Goal: Task Accomplishment & Management: Use online tool/utility

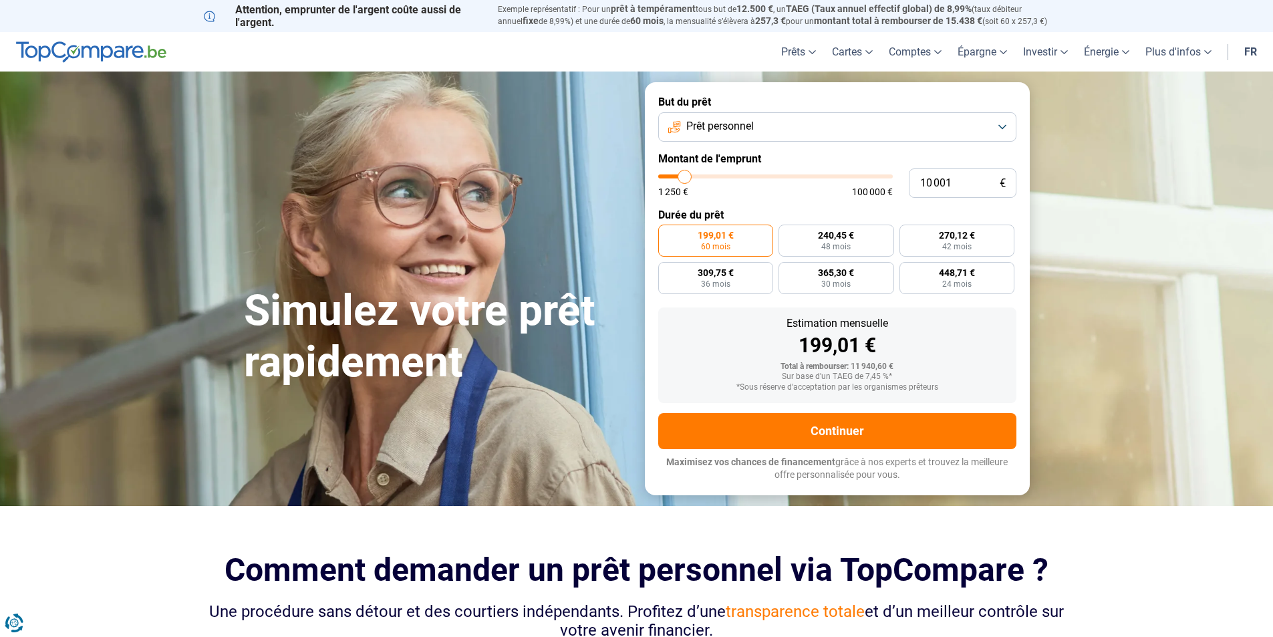
click at [779, 124] on button "Prêt personnel" at bounding box center [837, 126] width 358 height 29
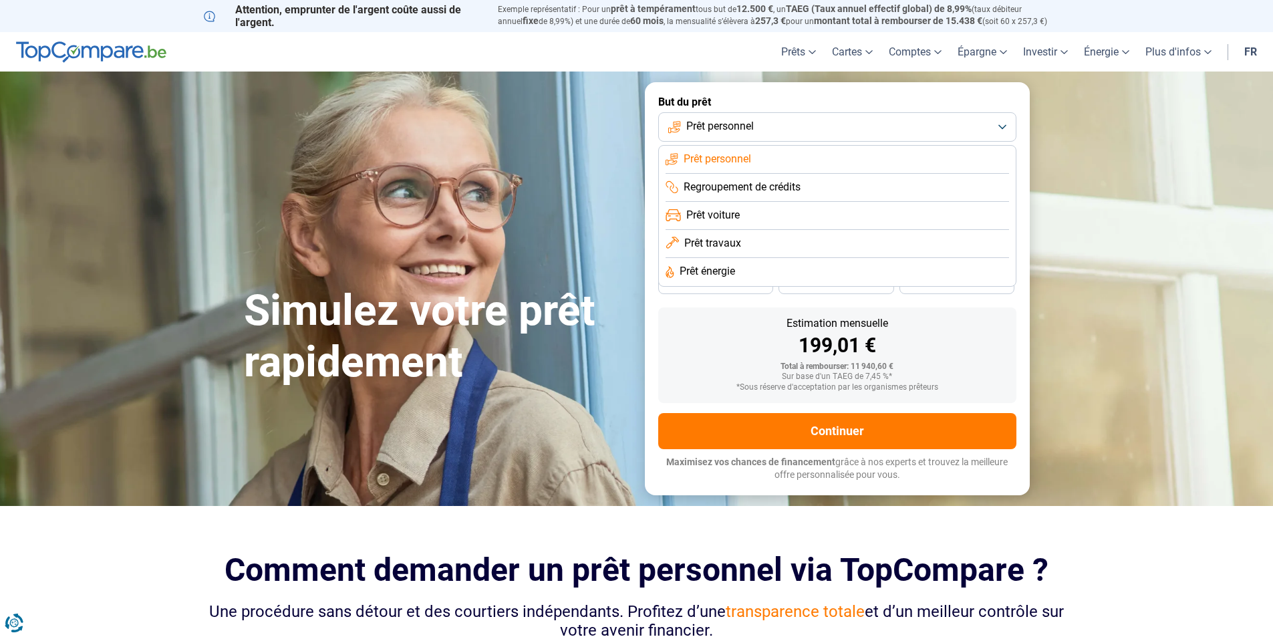
click at [719, 276] on span "Prêt énergie" at bounding box center [707, 271] width 55 height 15
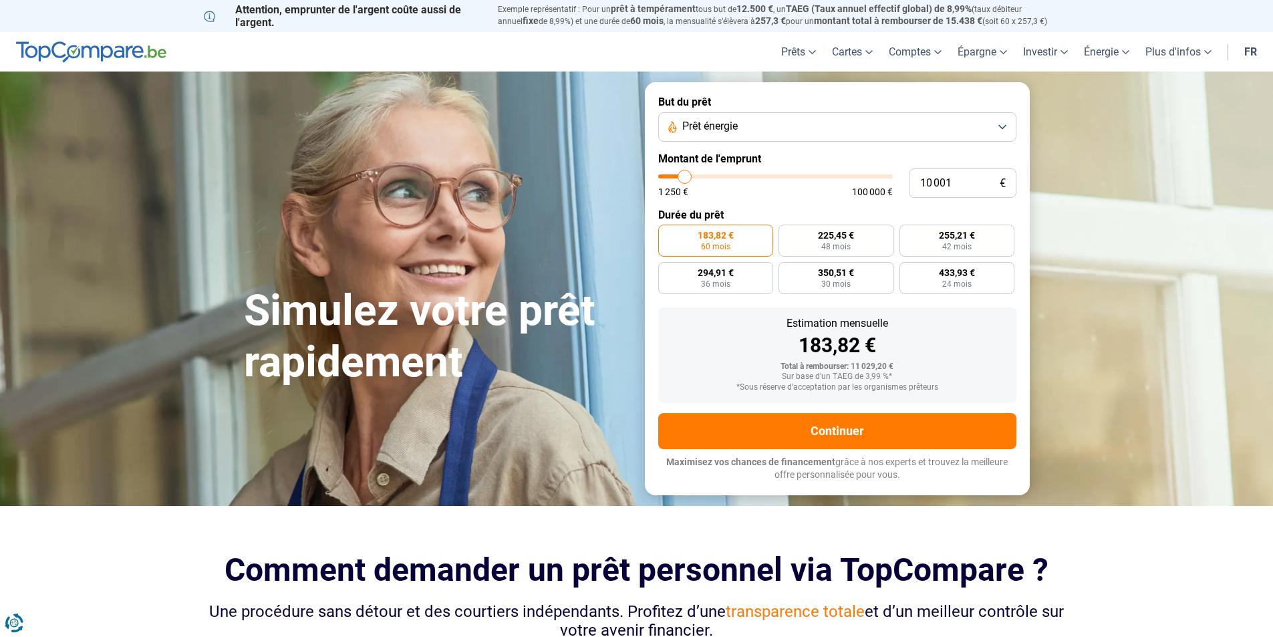
click at [722, 125] on span "Prêt énergie" at bounding box center [709, 126] width 55 height 15
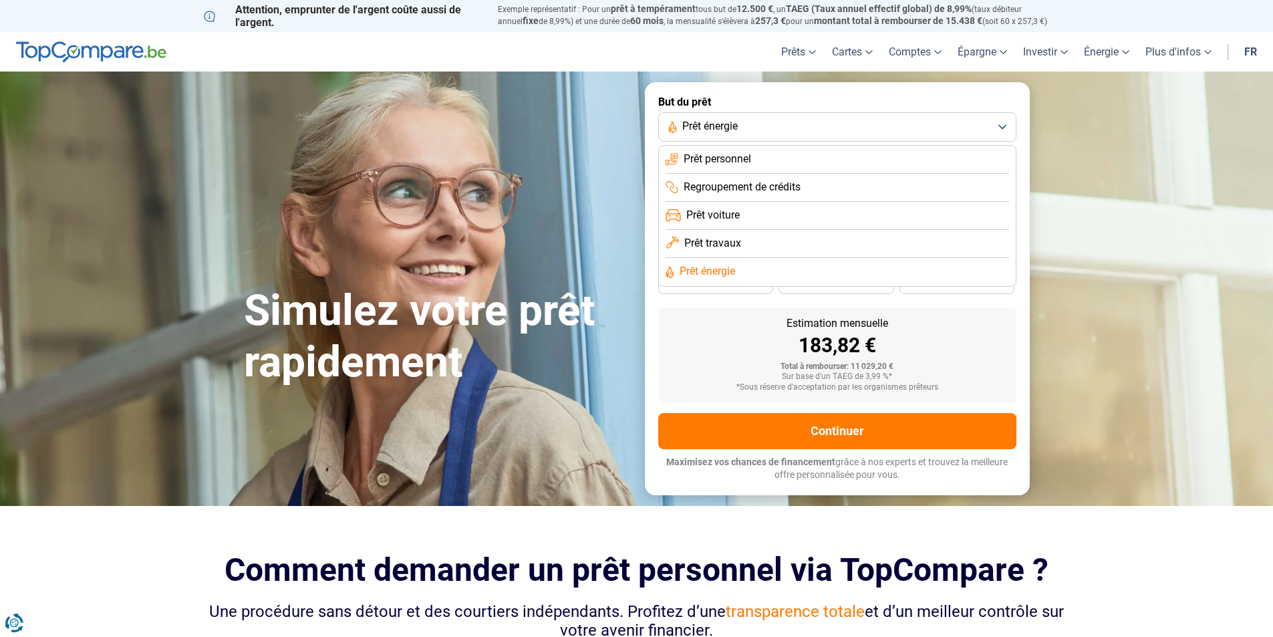
click at [715, 156] on span "Prêt personnel" at bounding box center [717, 159] width 67 height 15
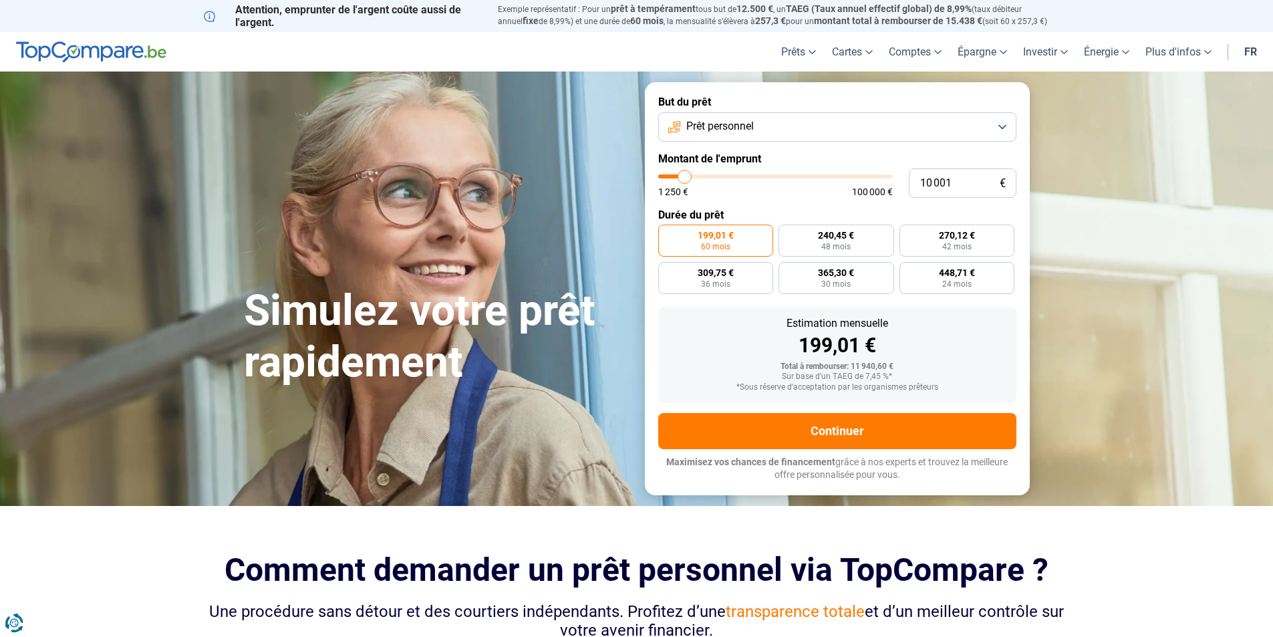
type input "11 000"
type input "11000"
type input "11 500"
type input "11500"
type input "11 750"
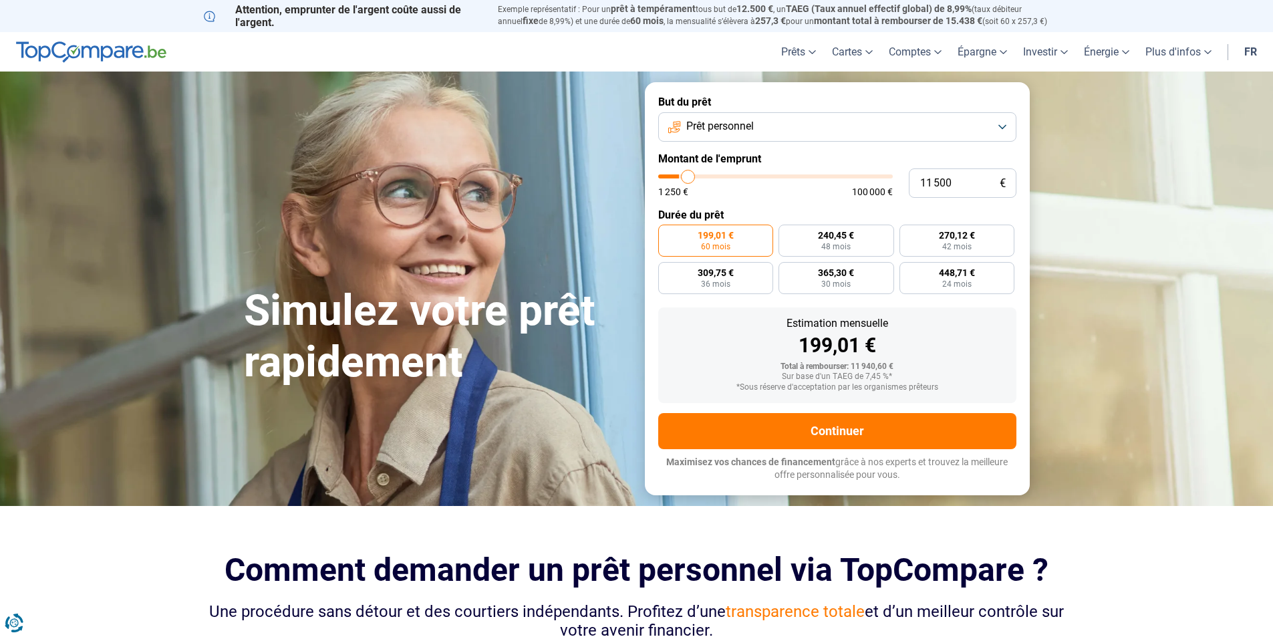
type input "11750"
type input "12 500"
type input "12500"
type input "13 250"
type input "13250"
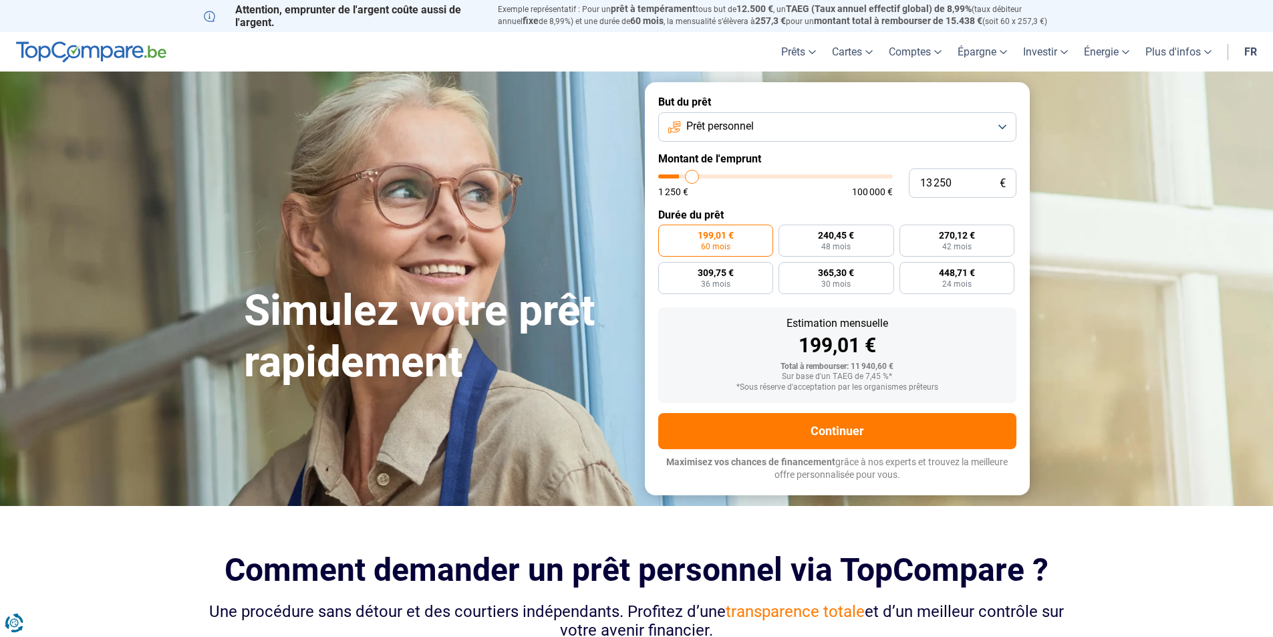
type input "14 000"
type input "14000"
type input "14 750"
type input "14750"
type input "15 000"
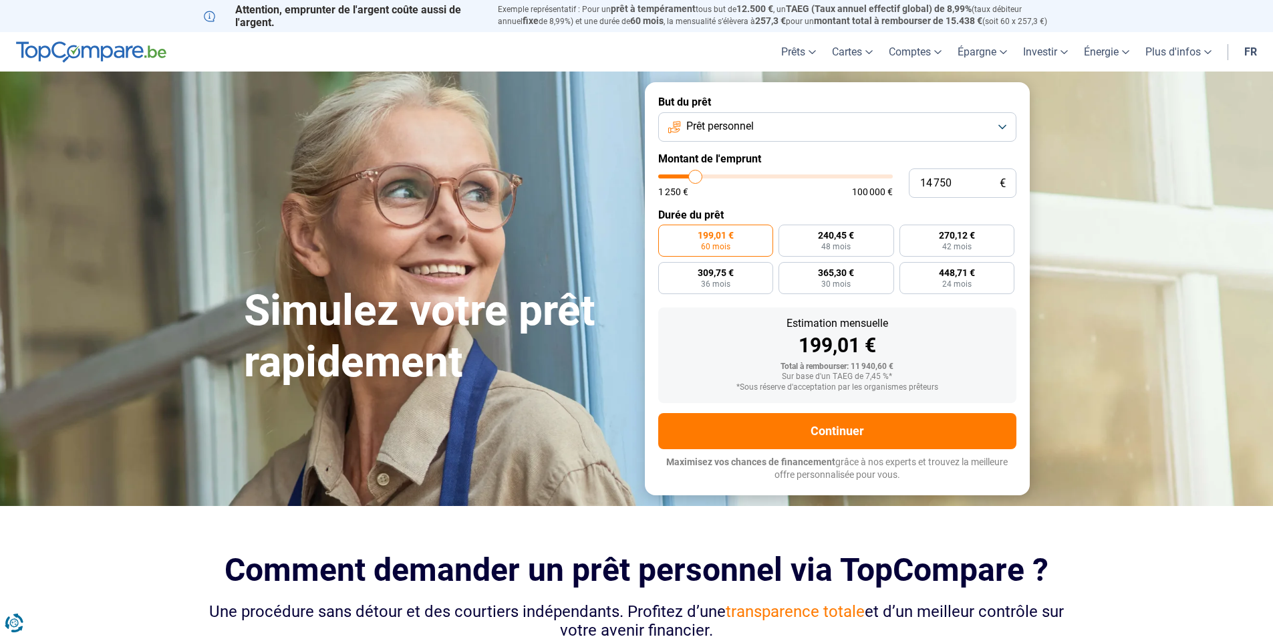
type input "15000"
type input "15 500"
type input "15500"
type input "16 000"
type input "16000"
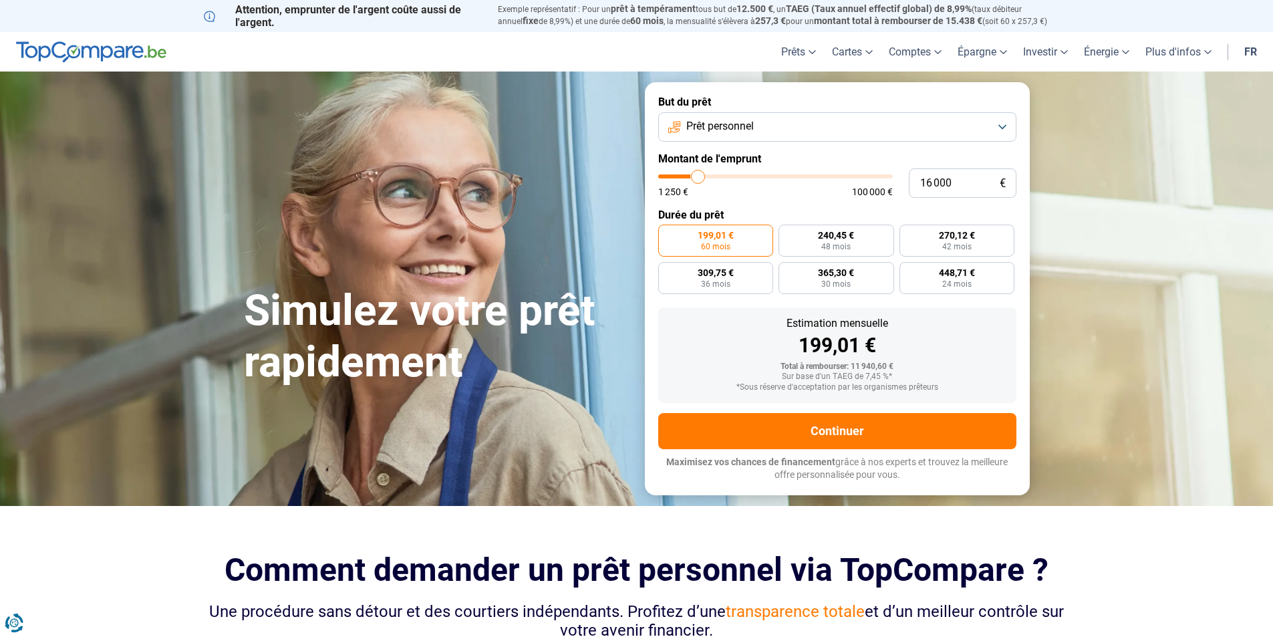
type input "16 500"
type input "16500"
type input "17 250"
type input "17250"
type input "17 750"
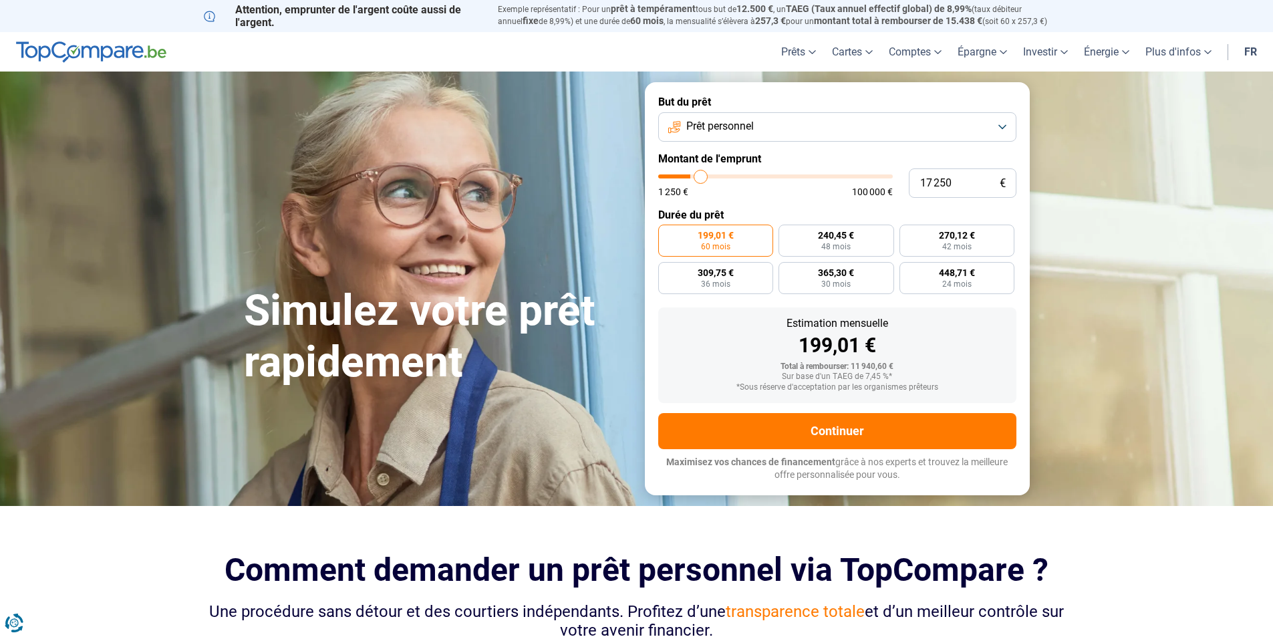
type input "17750"
type input "18 750"
type input "18750"
type input "19 000"
type input "19000"
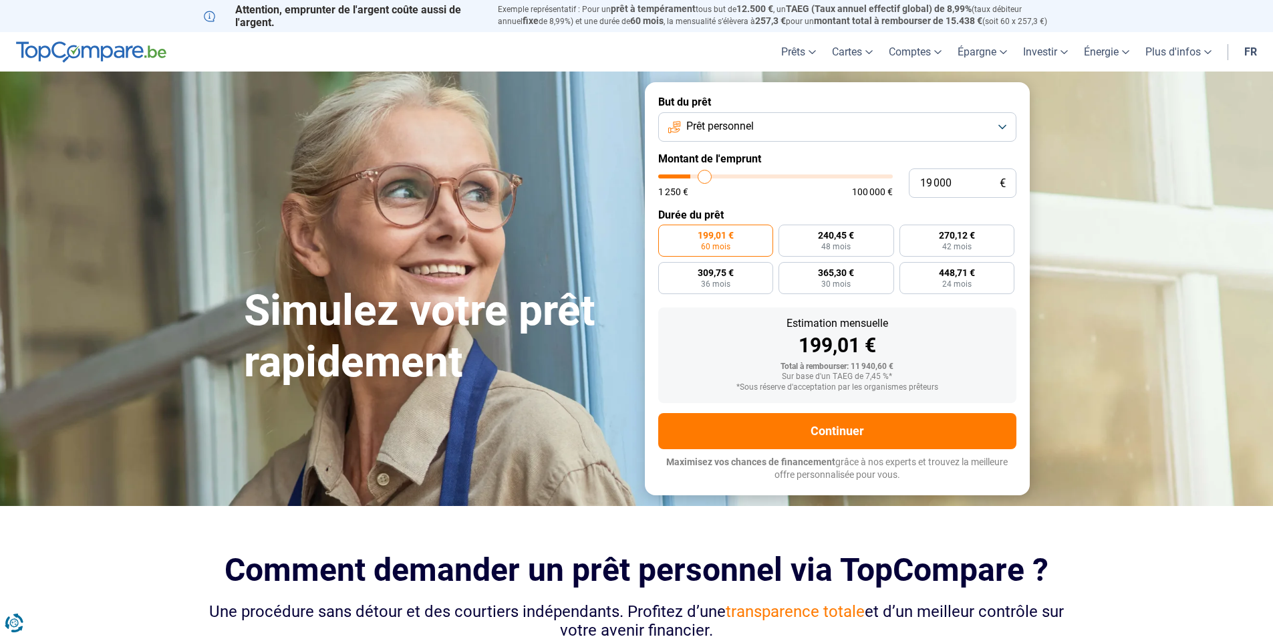
type input "19 750"
type input "19750"
type input "20 000"
type input "20000"
type input "20 500"
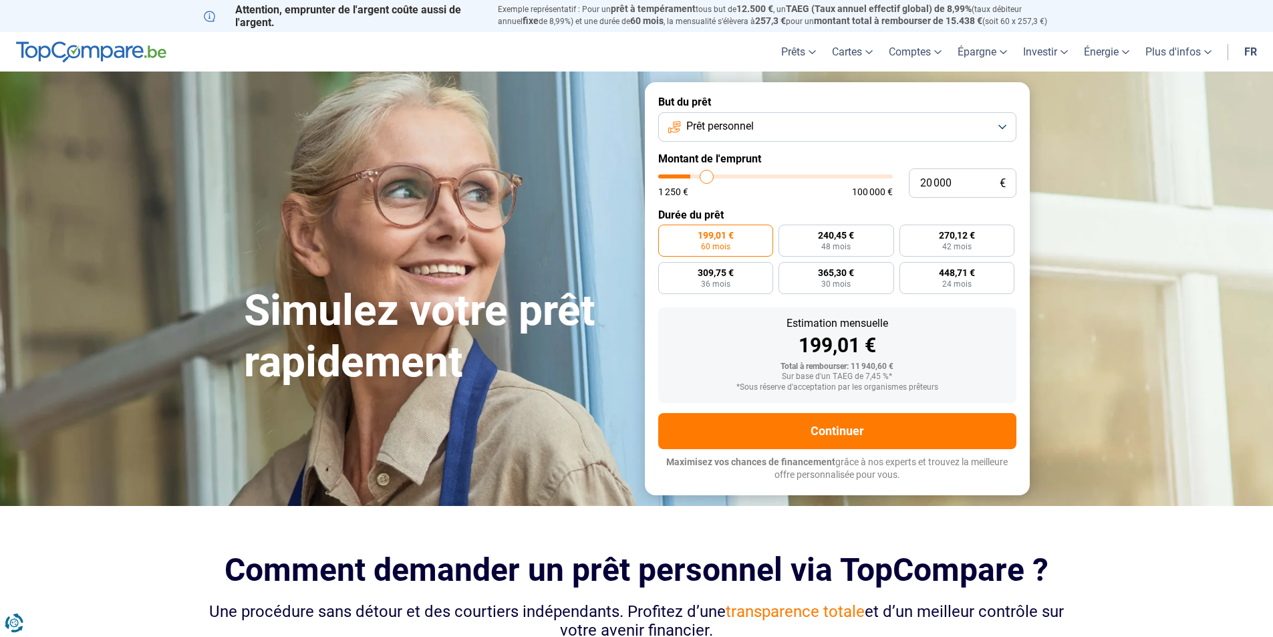
type input "20500"
type input "21 250"
type input "21250"
type input "21 750"
type input "21750"
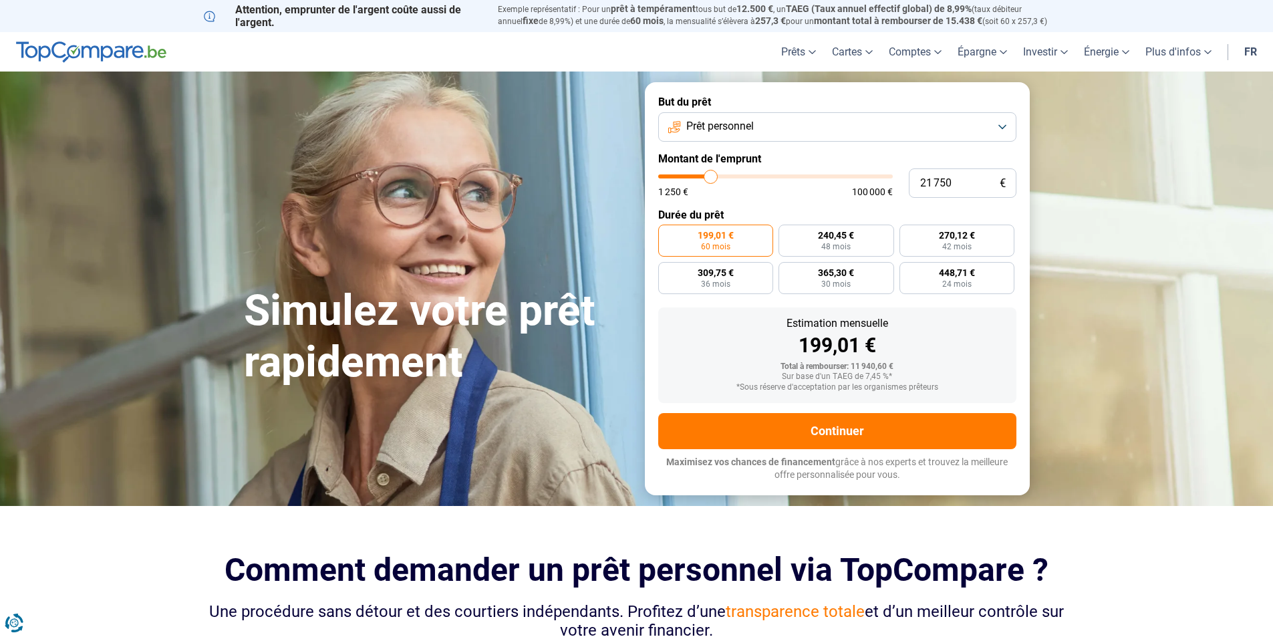
type input "22 250"
type input "22250"
type input "23 000"
type input "23000"
type input "23 250"
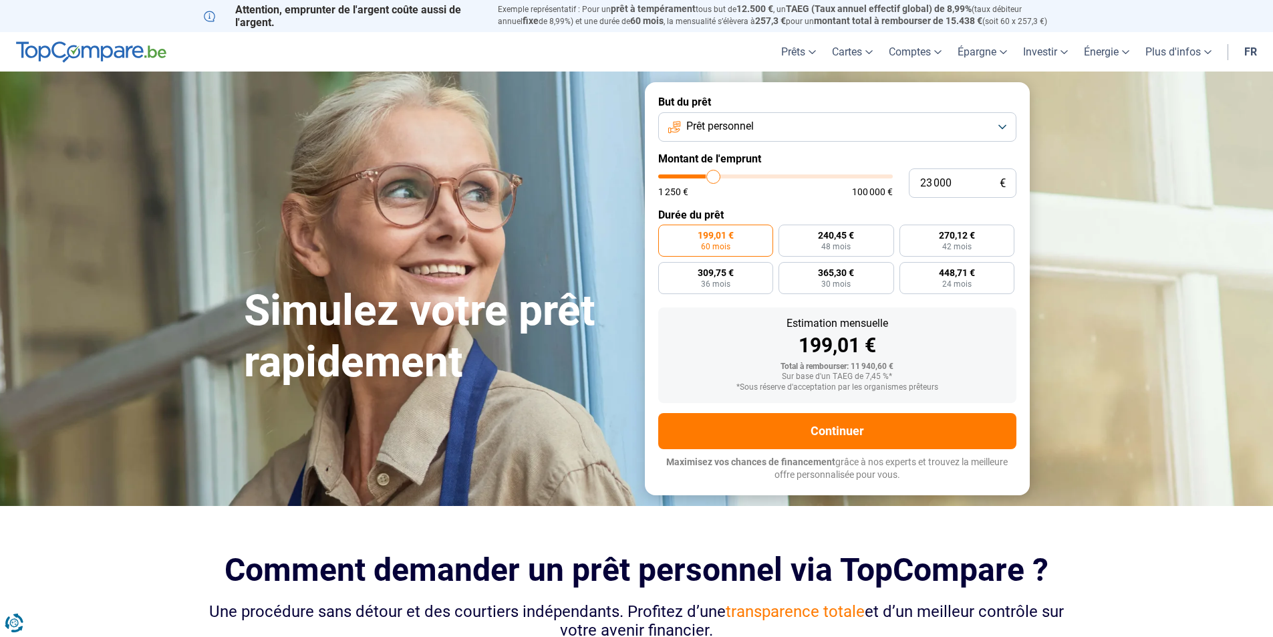
type input "23250"
type input "23 500"
type input "23500"
type input "25 000"
type input "25000"
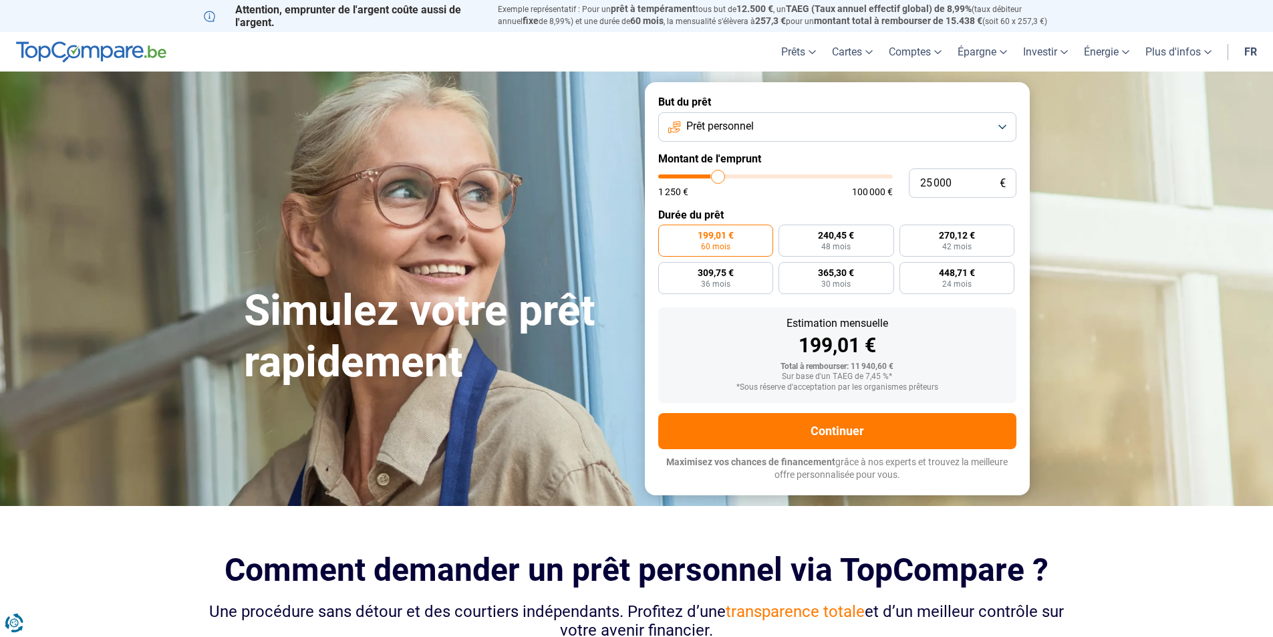
type input "28 250"
type input "28250"
type input "32 000"
type input "32000"
type input "35 000"
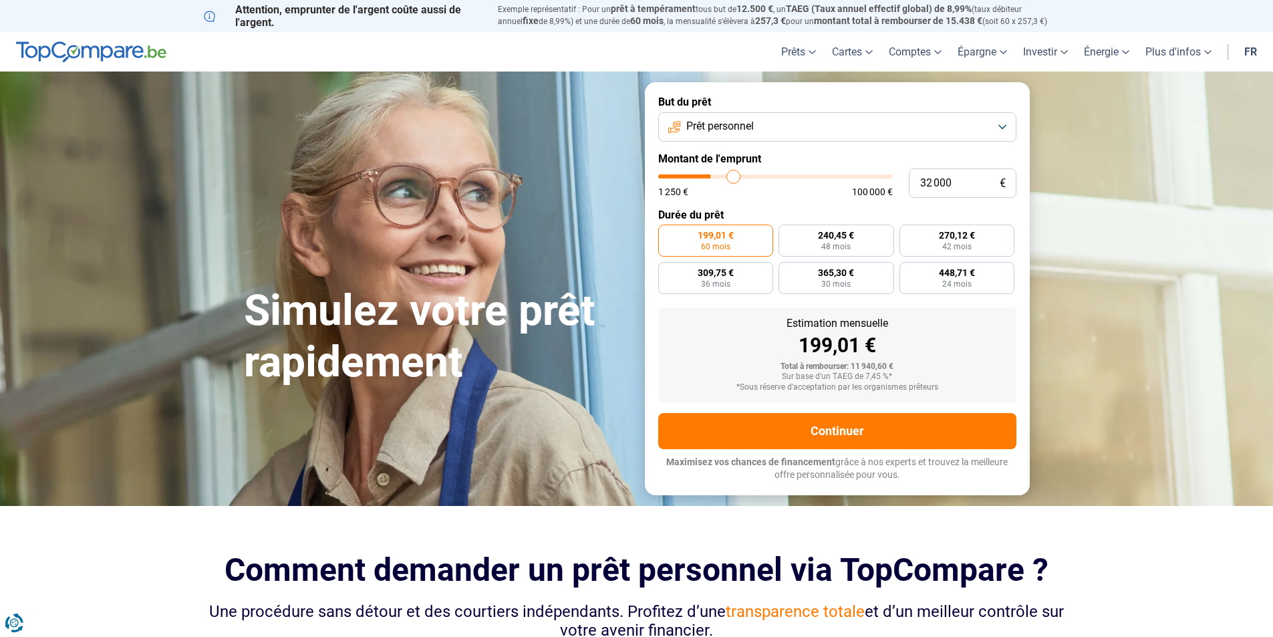
type input "35000"
type input "37 250"
type input "37250"
type input "38 500"
type input "38500"
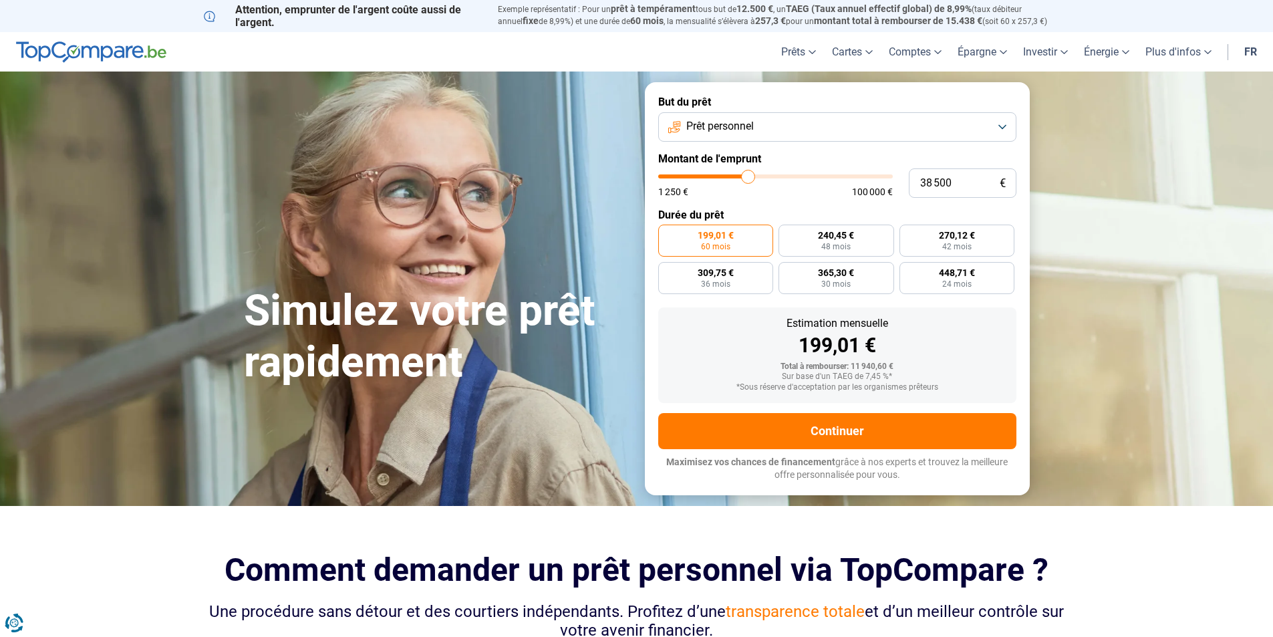
type input "39 250"
type input "39250"
type input "39 500"
type input "39500"
type input "40 000"
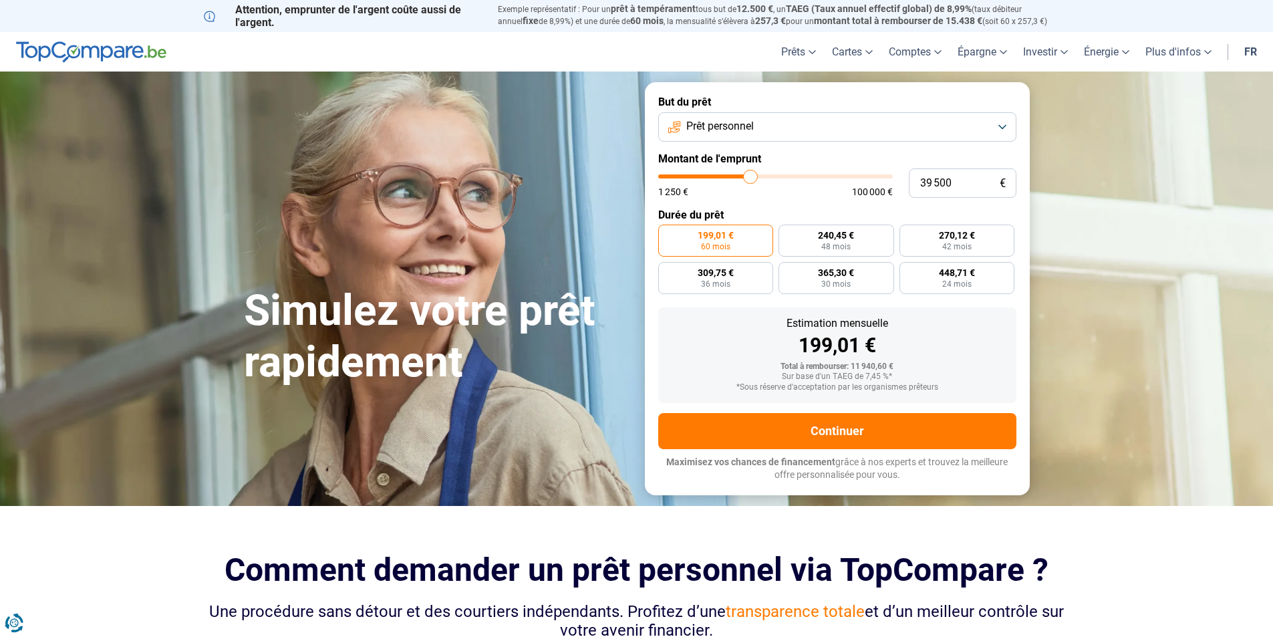
type input "40000"
type input "40 750"
type input "40750"
type input "41 000"
type input "41000"
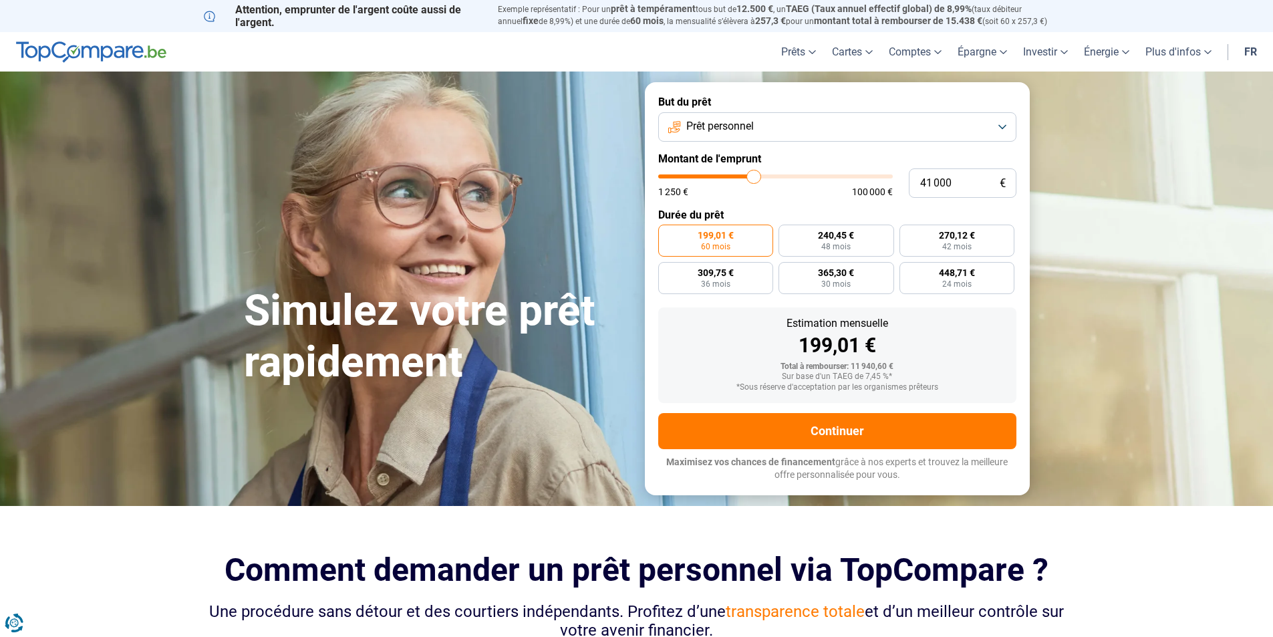
type input "41 250"
type input "41250"
type input "41 500"
type input "41500"
type input "42 000"
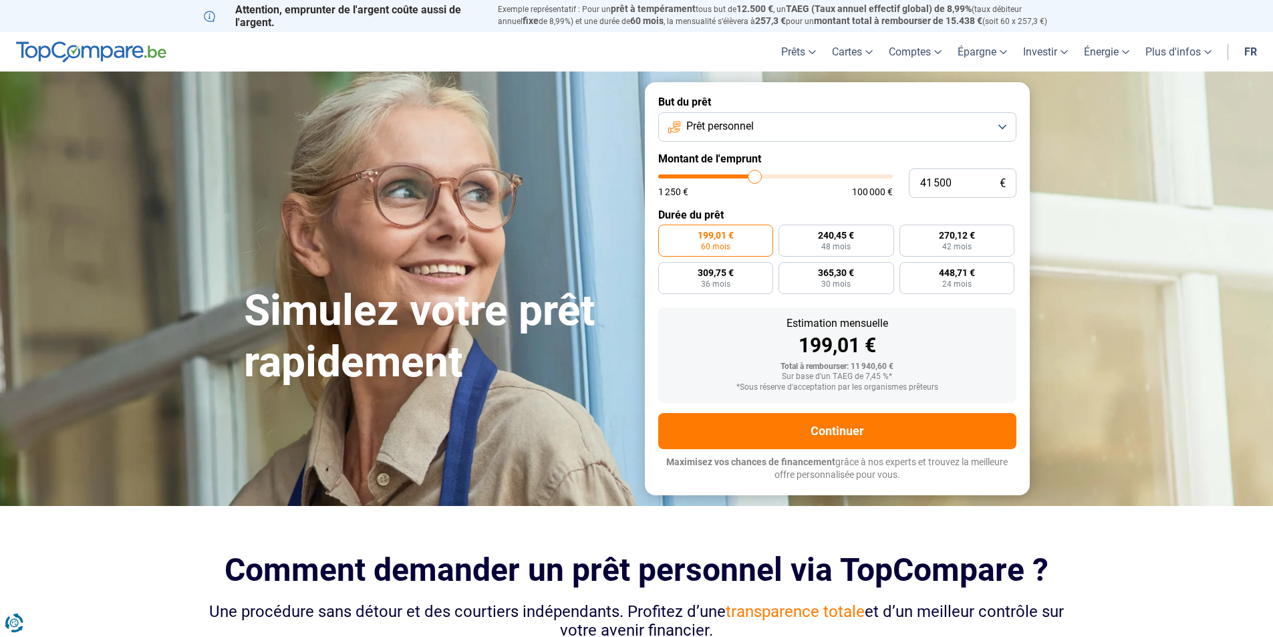
type input "42000"
type input "42 250"
type input "42250"
type input "42 500"
type input "42500"
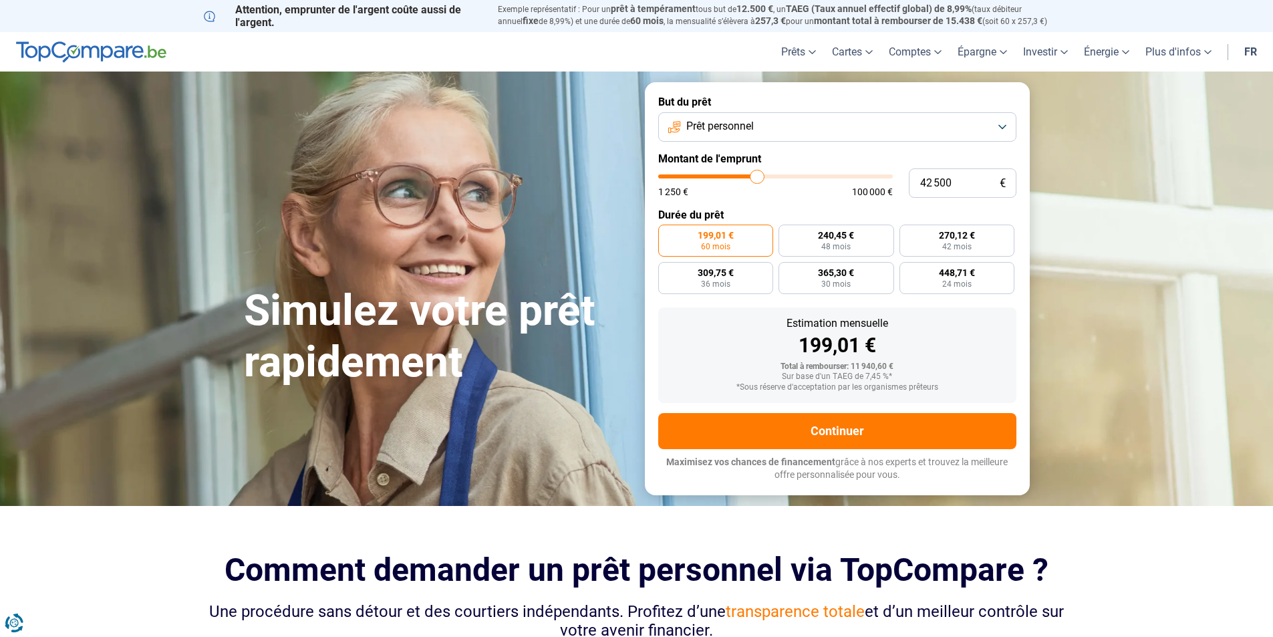
type input "42 750"
type input "42750"
type input "43 000"
type input "43000"
type input "43 500"
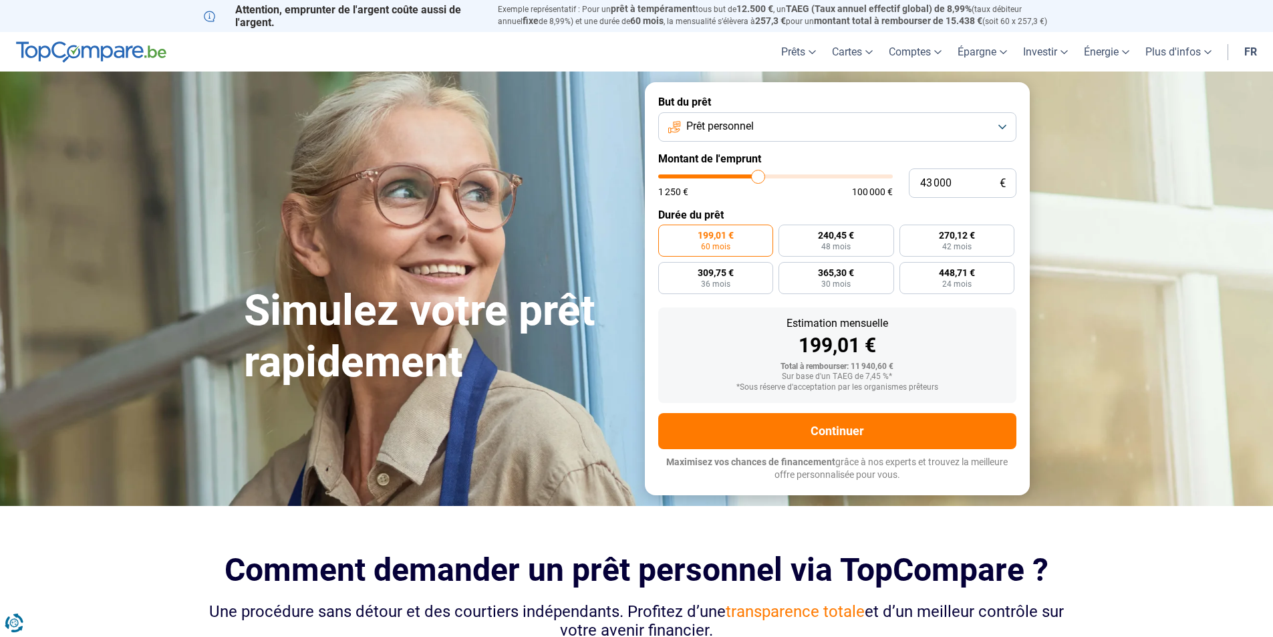
type input "43500"
type input "43 750"
type input "43750"
type input "44 000"
type input "44000"
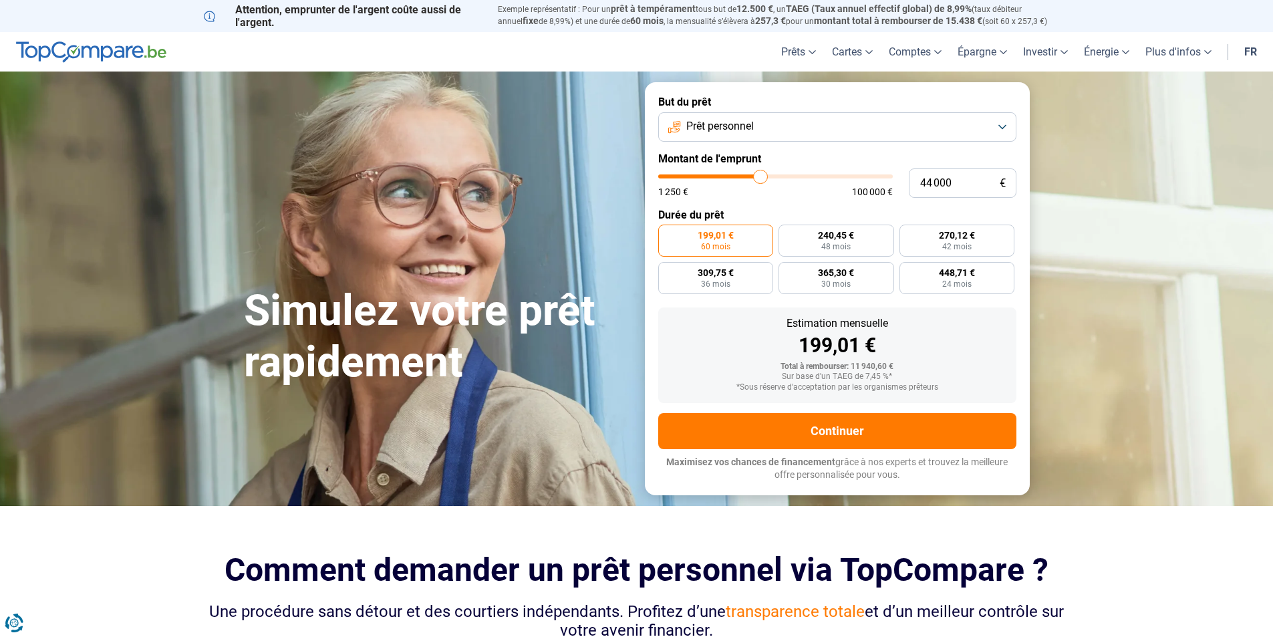
type input "44 250"
type input "44250"
type input "44 500"
type input "44500"
type input "45 000"
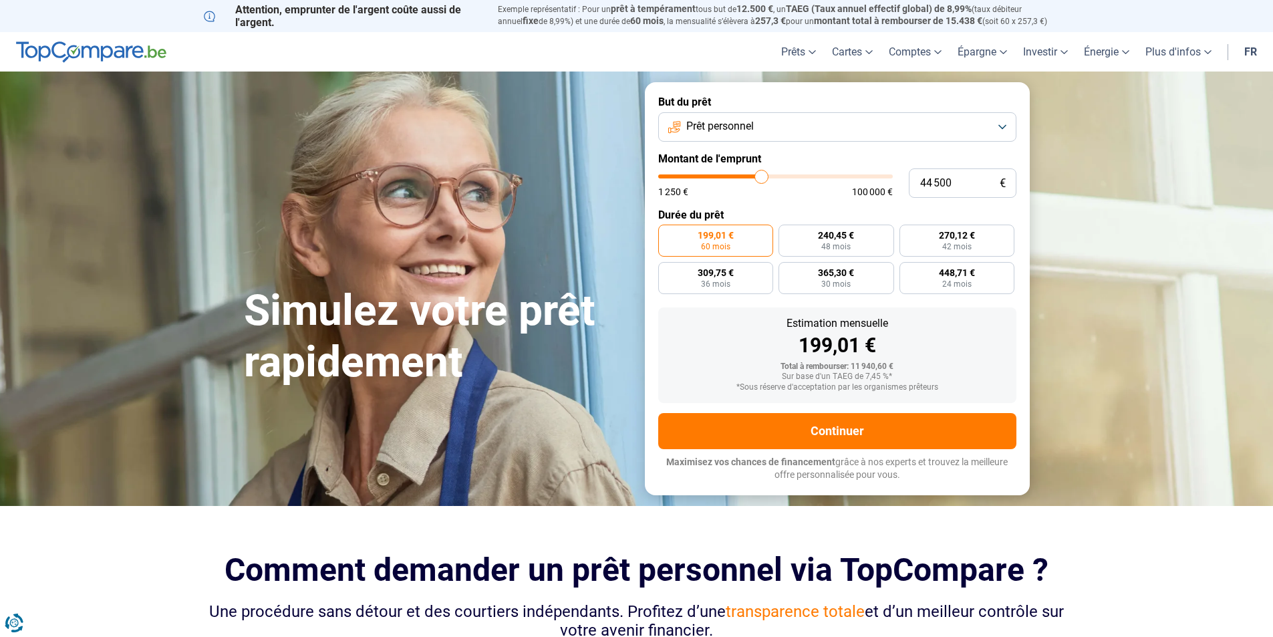
type input "45000"
type input "45 250"
type input "45250"
type input "45 500"
type input "45500"
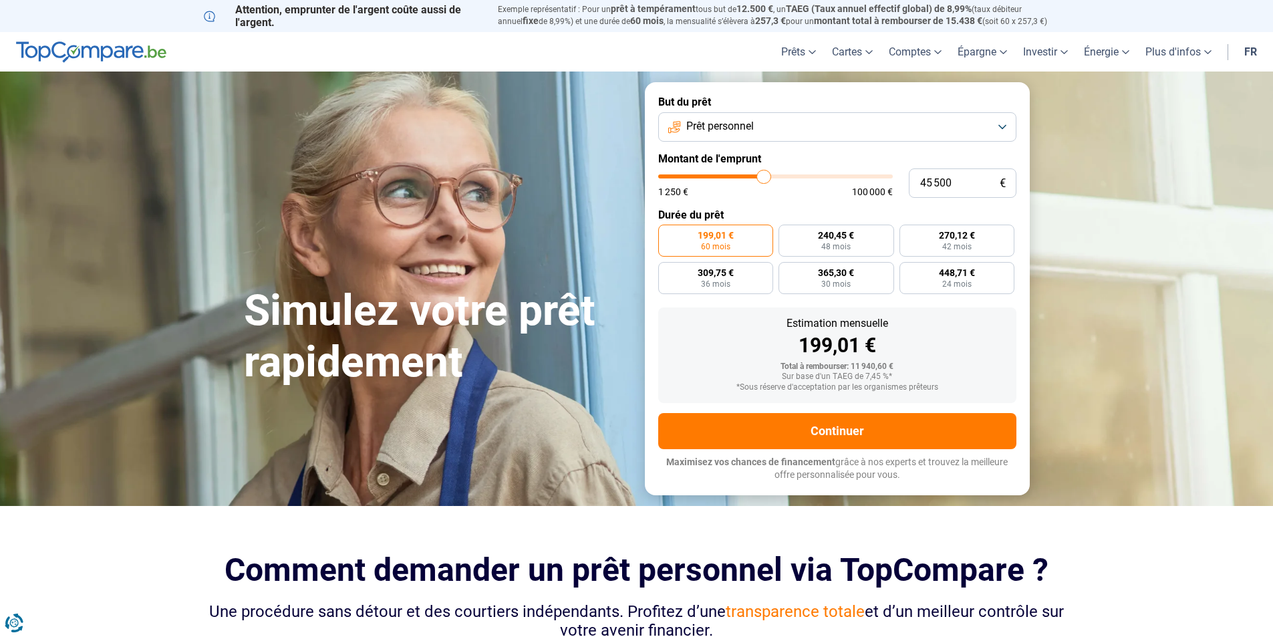
type input "45 750"
type input "45750"
type input "46 000"
type input "46000"
type input "46 500"
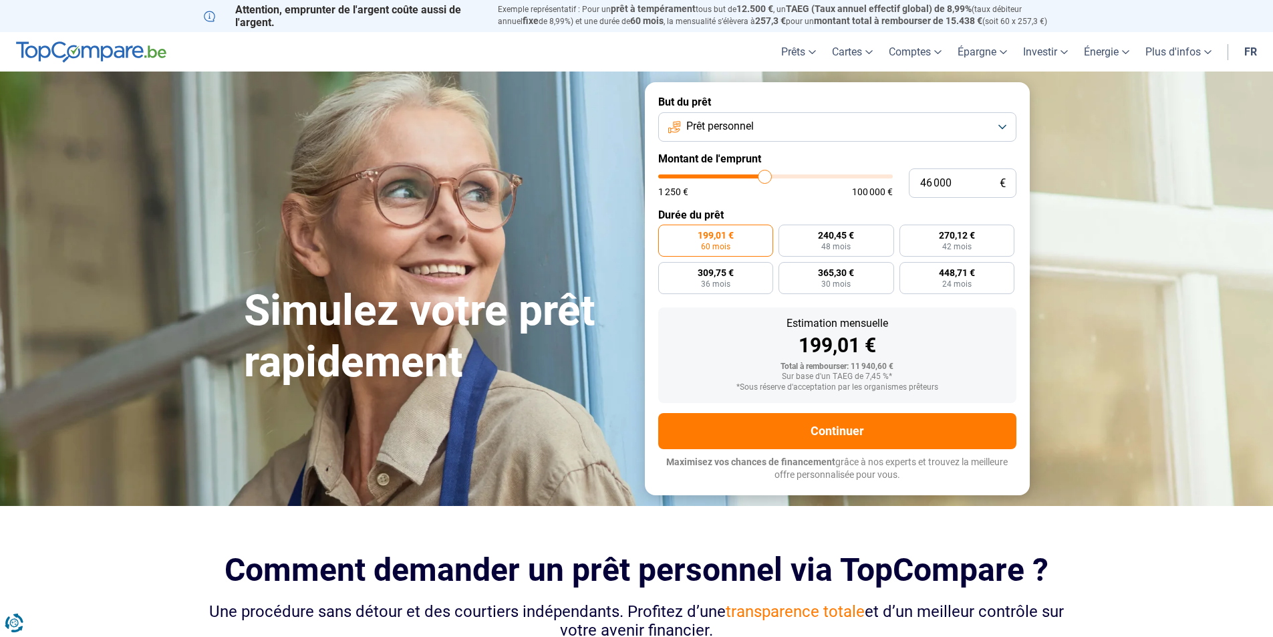
type input "46500"
type input "46 750"
type input "46750"
type input "47 000"
type input "47000"
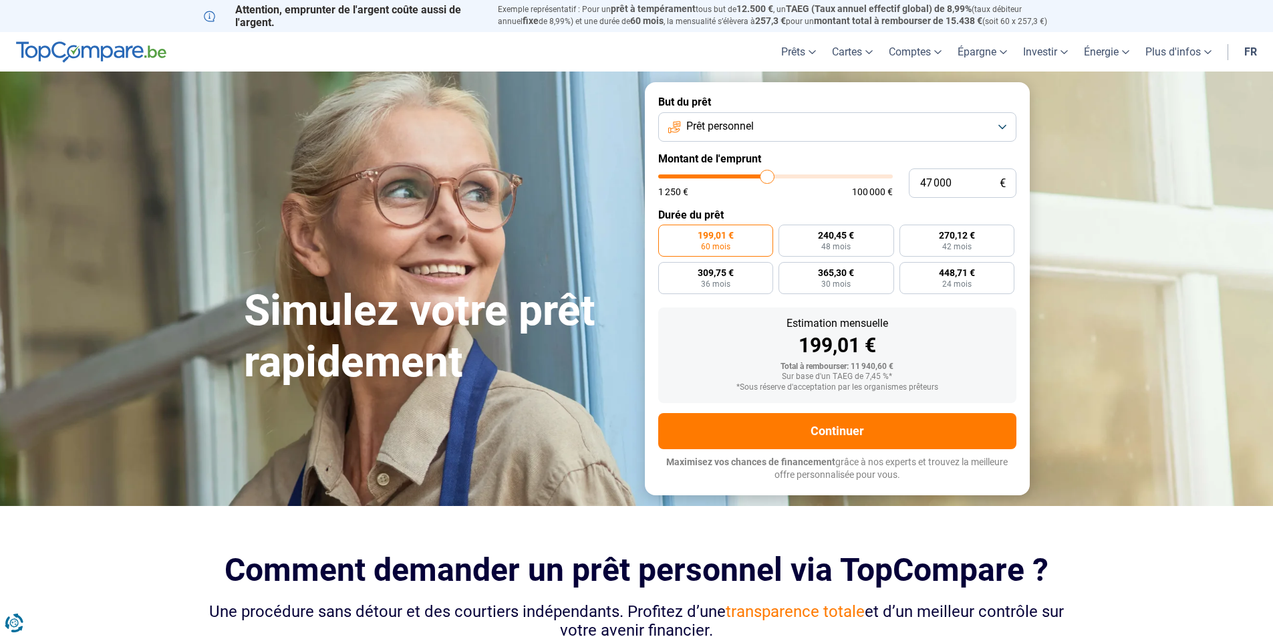
type input "47 250"
type input "47250"
type input "47 500"
type input "47500"
type input "48 000"
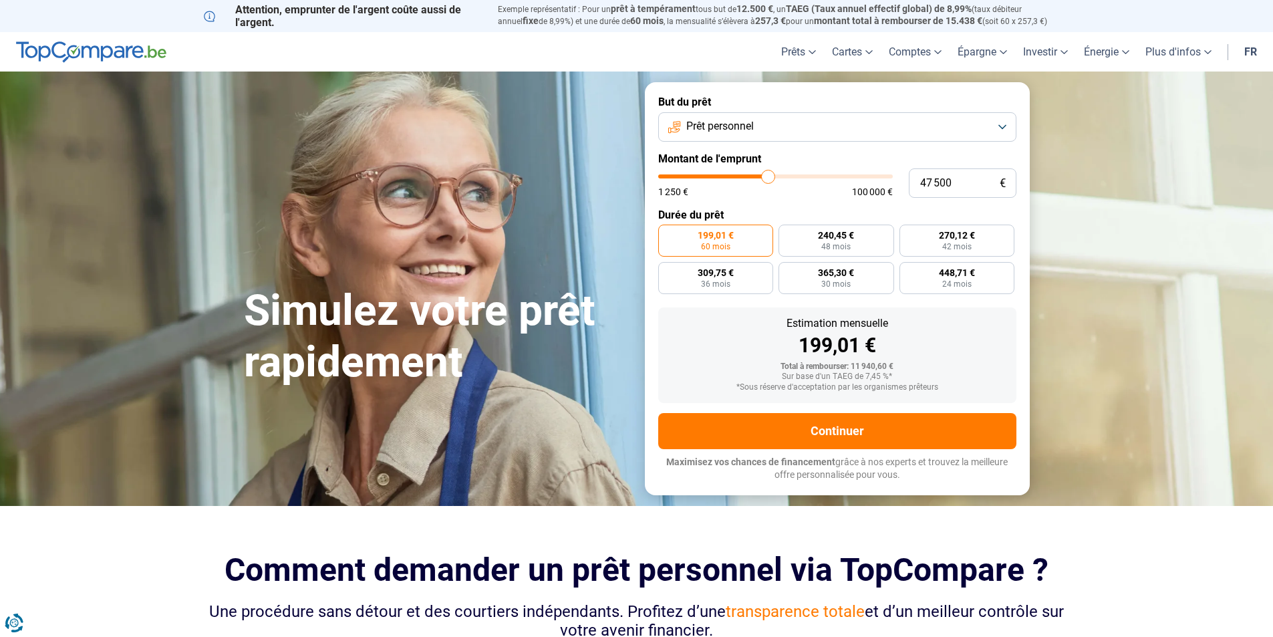
type input "48000"
type input "48 250"
type input "48250"
type input "48 500"
type input "48500"
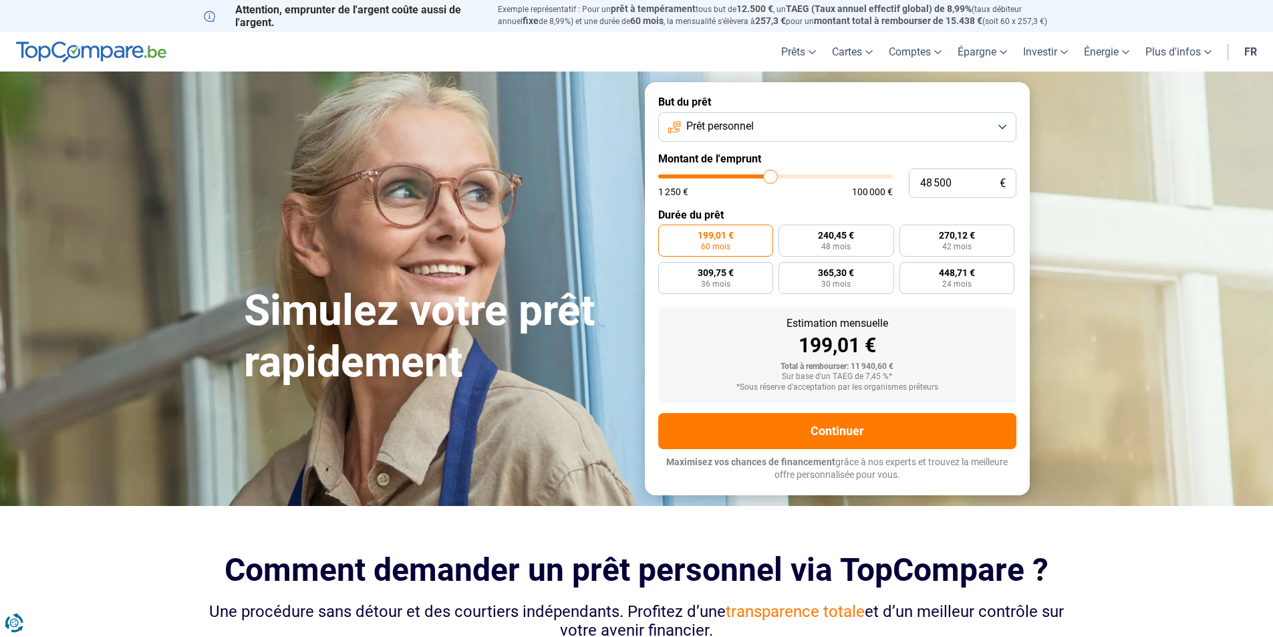
type input "48 750"
type input "48750"
type input "49 000"
type input "49000"
type input "49 750"
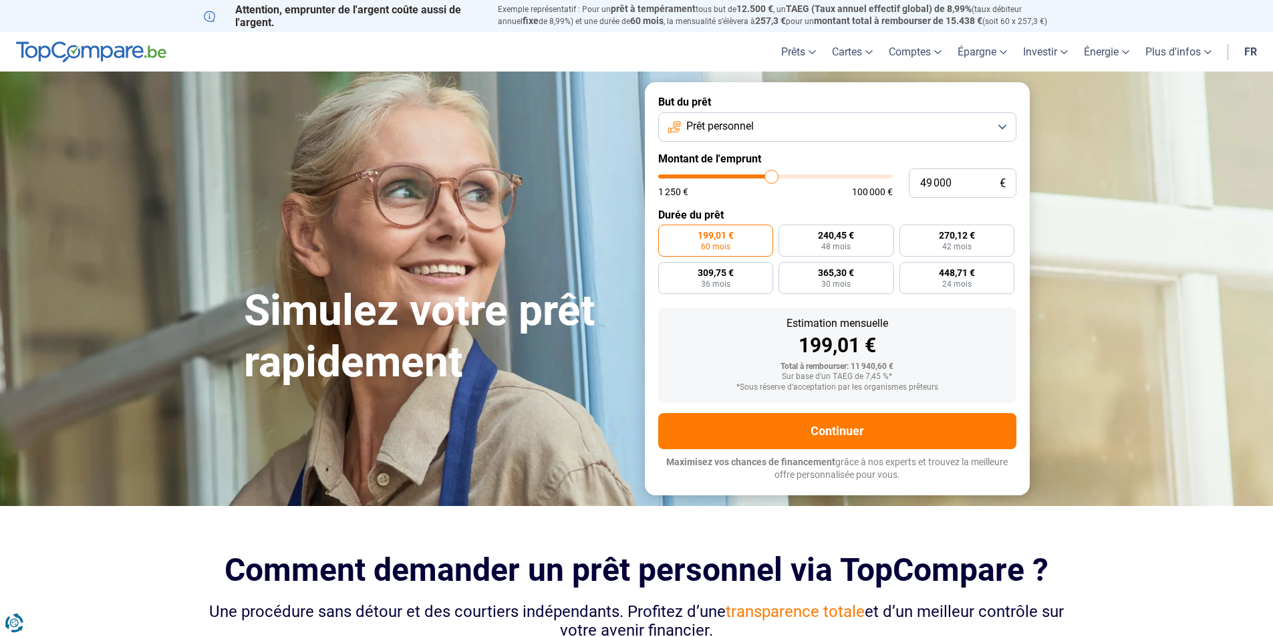
type input "49750"
type input "50 000"
type input "50000"
type input "50 250"
type input "50250"
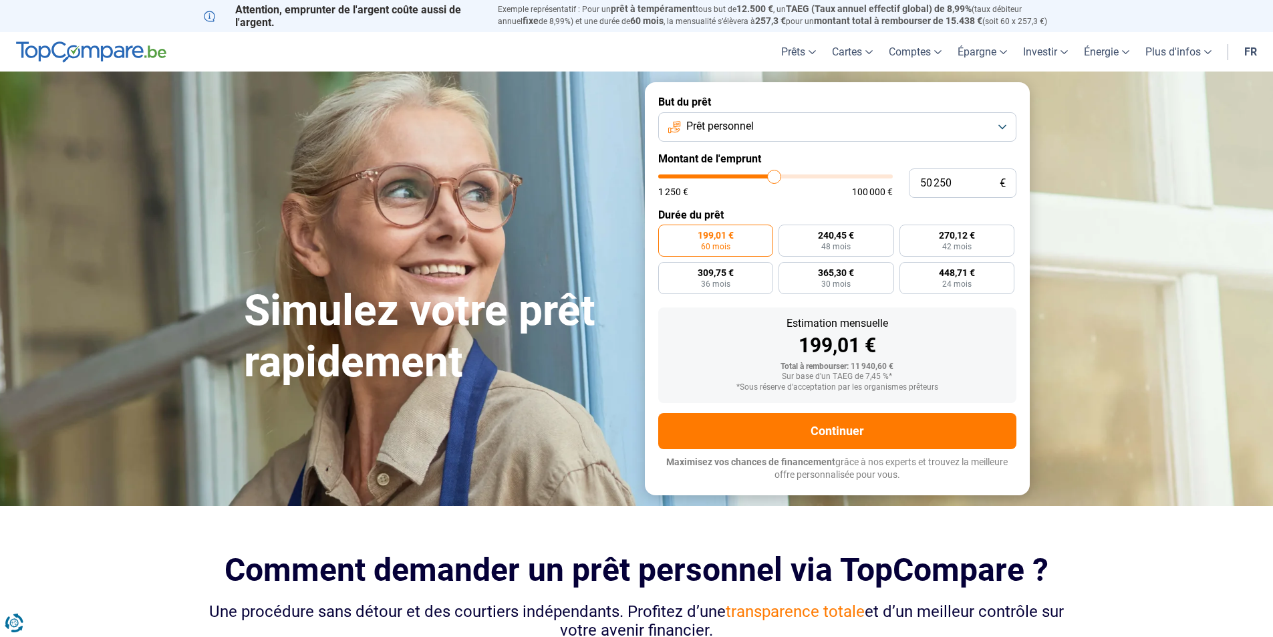
type input "50 500"
type input "50500"
type input "51 000"
type input "51000"
type input "51 250"
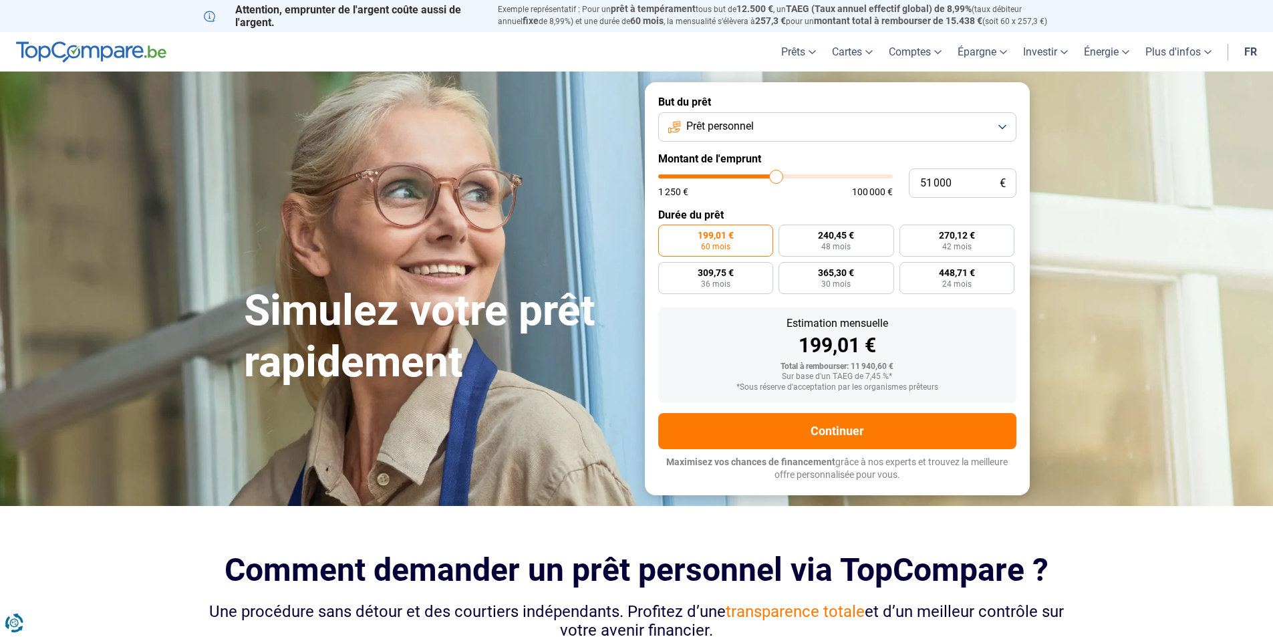
type input "51250"
type input "51 500"
type input "51500"
type input "51 750"
type input "51750"
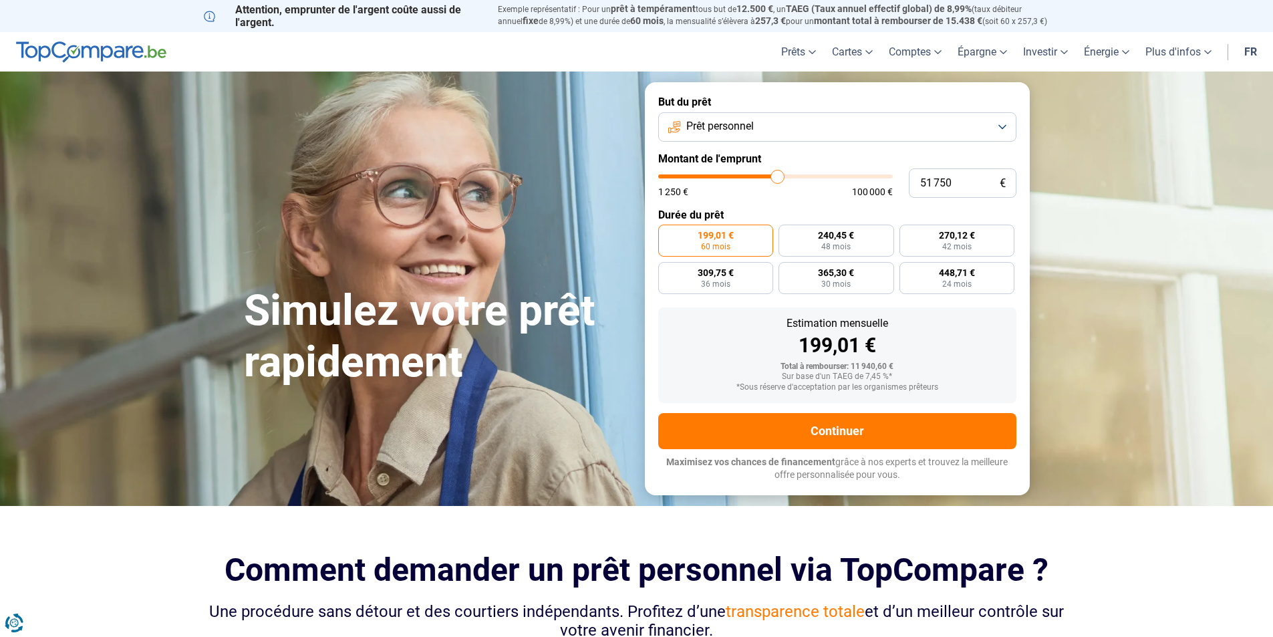
type input "52 000"
type input "52000"
type input "51 750"
type input "51750"
type input "51 500"
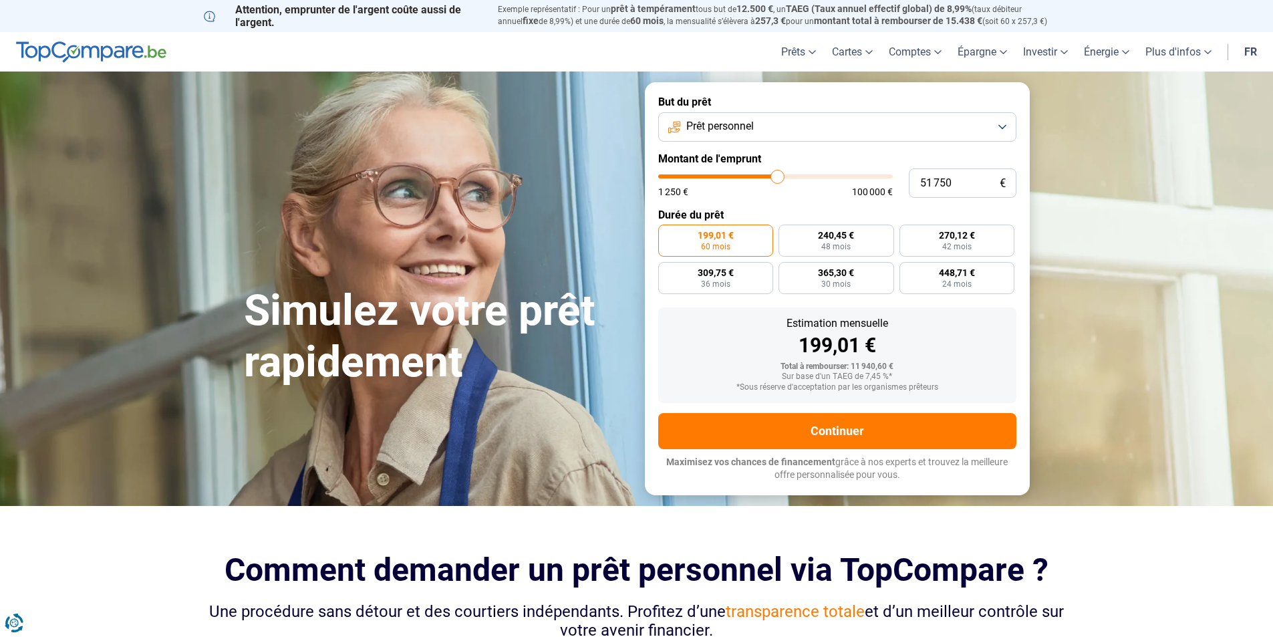
type input "51500"
type input "51 250"
type input "51250"
type input "50 500"
type input "50500"
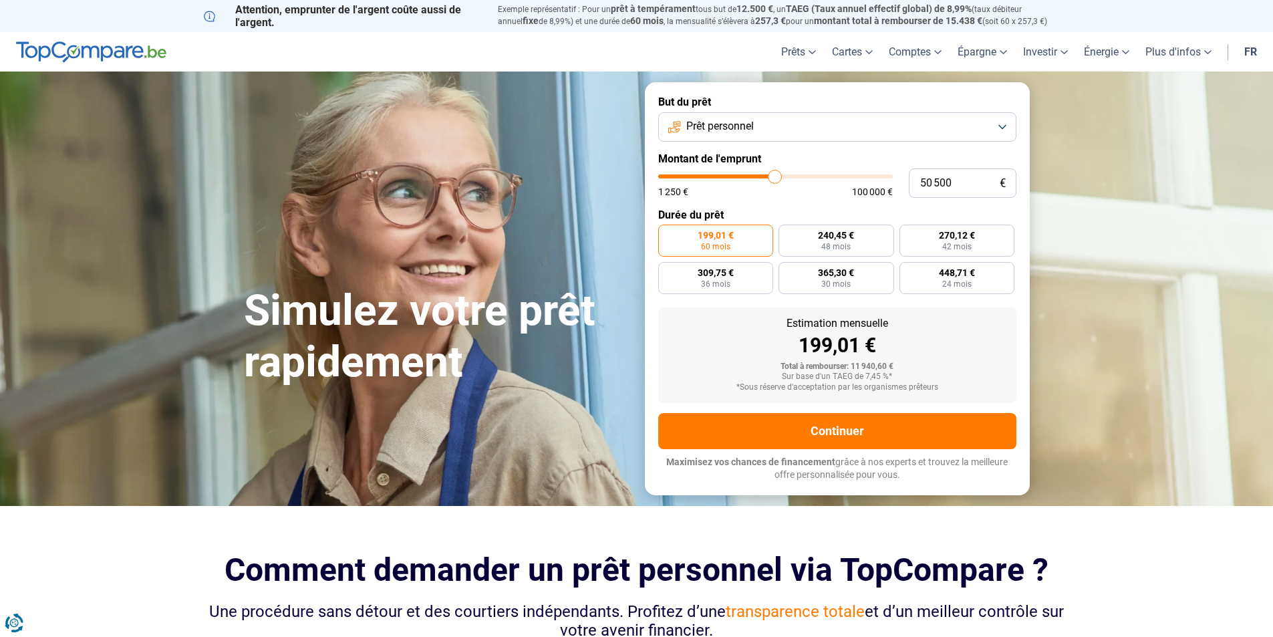
type input "50 250"
type input "50250"
type input "50 000"
type input "50000"
type input "49 750"
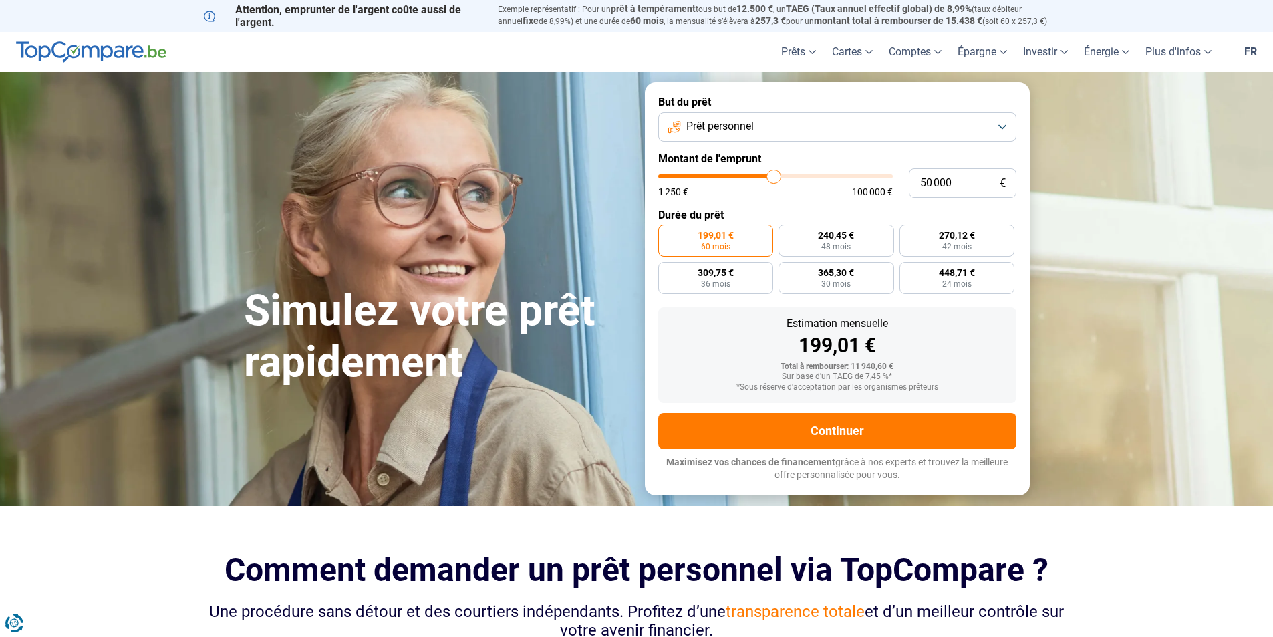
type input "49750"
type input "50 000"
type input "50000"
type input "50 500"
type input "50500"
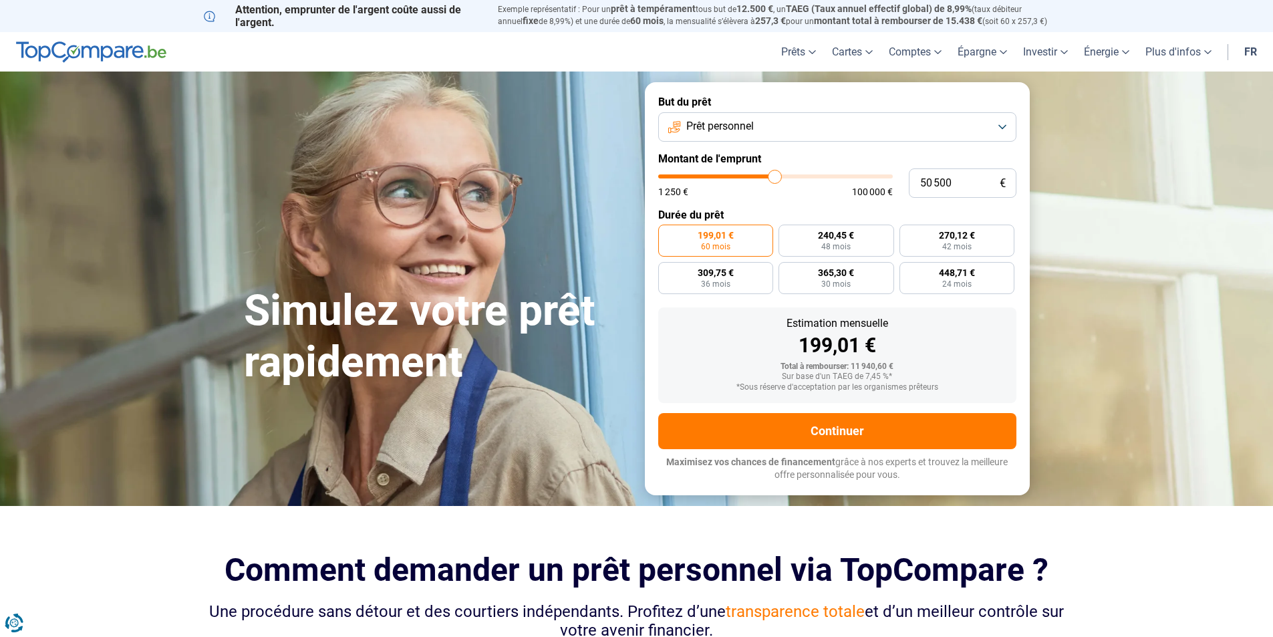
type input "51 000"
type input "51000"
type input "51 250"
type input "51250"
type input "51 500"
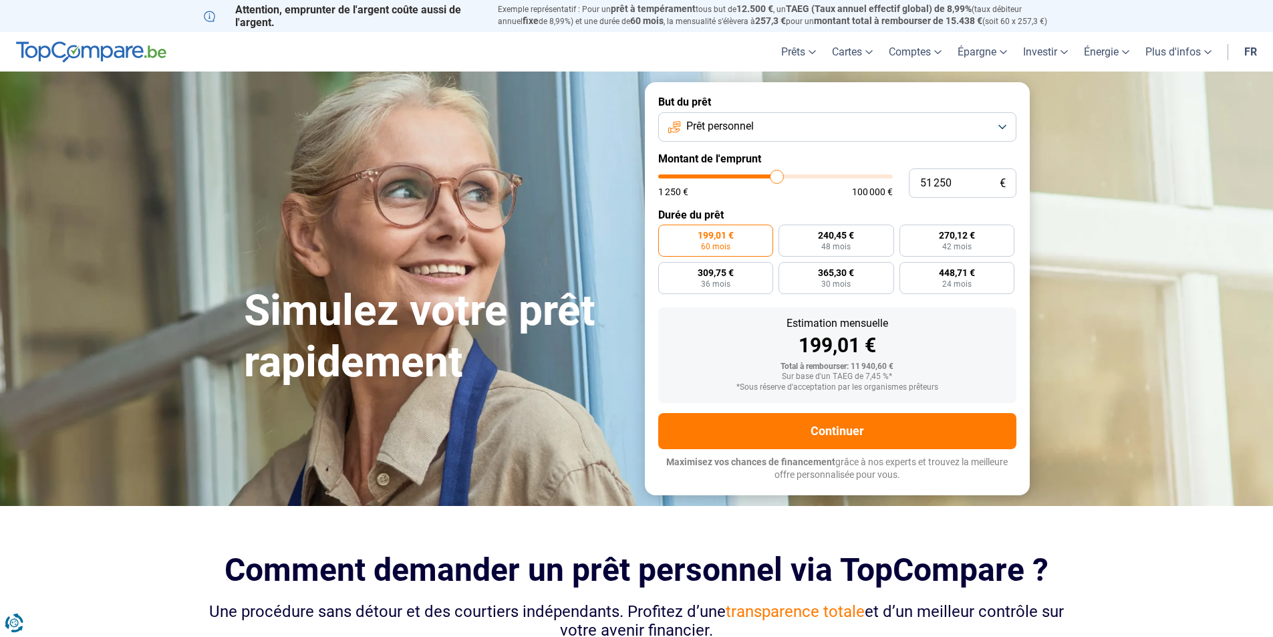
type input "51500"
type input "51 750"
type input "51750"
type input "52 000"
type input "52000"
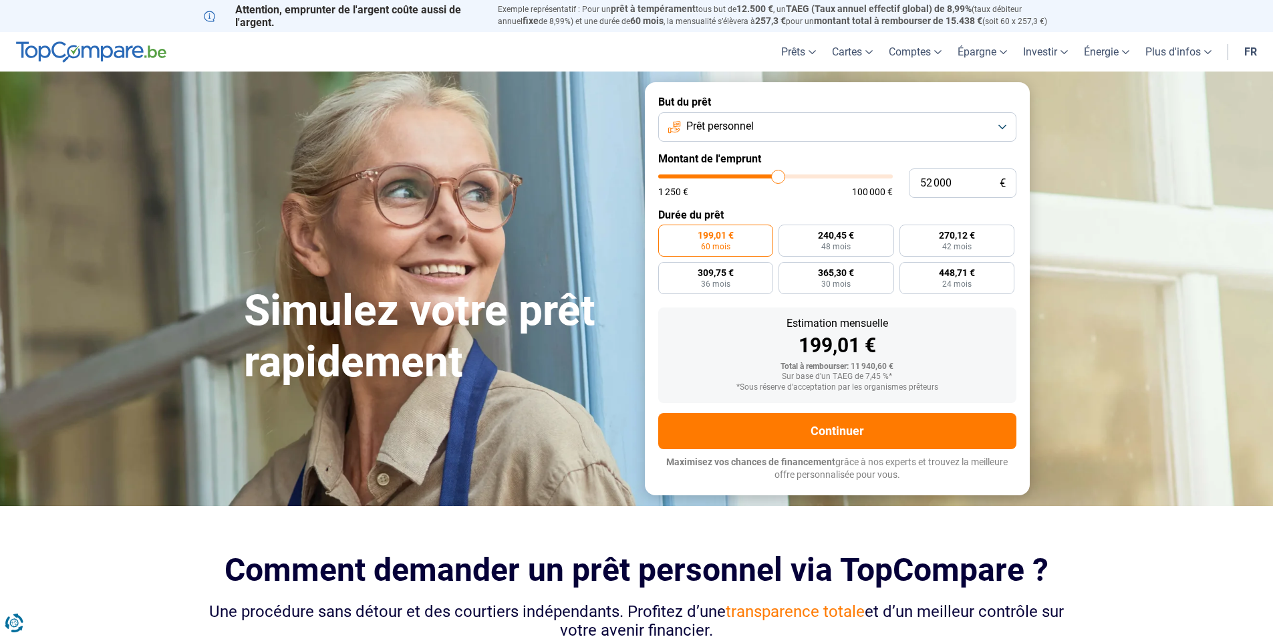
type input "52 500"
drag, startPoint x: 686, startPoint y: 176, endPoint x: 780, endPoint y: 166, distance: 94.1
type input "52750"
click at [780, 174] on input "range" at bounding box center [775, 176] width 235 height 4
type input "52 750"
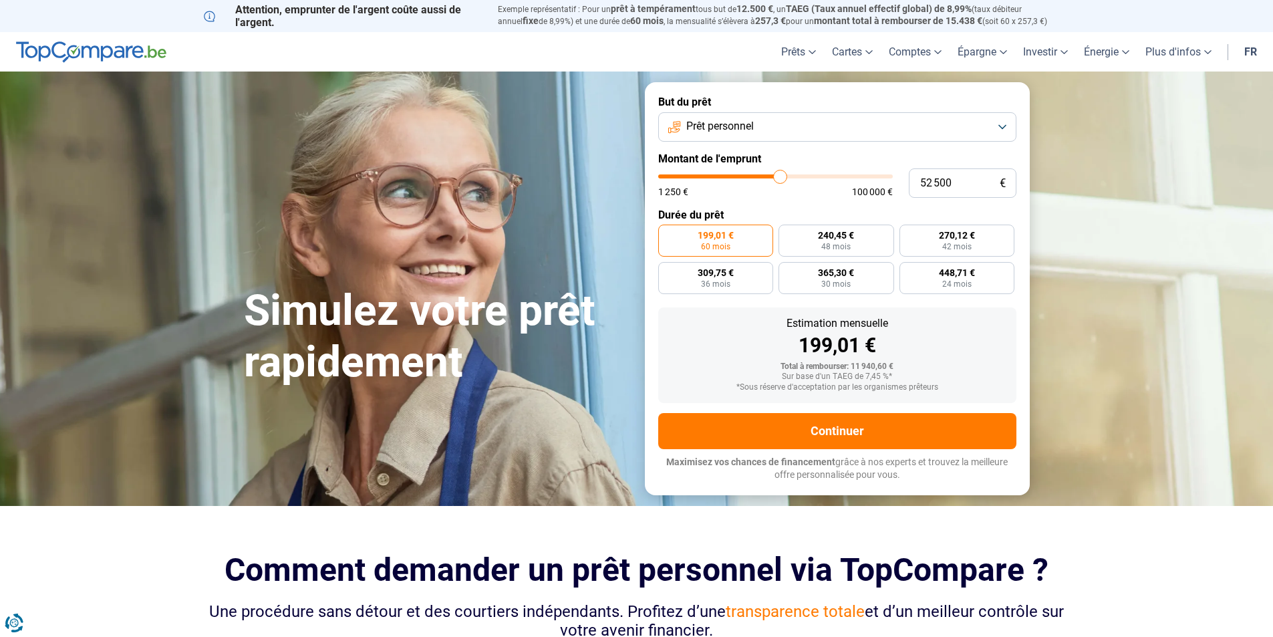
radio input "false"
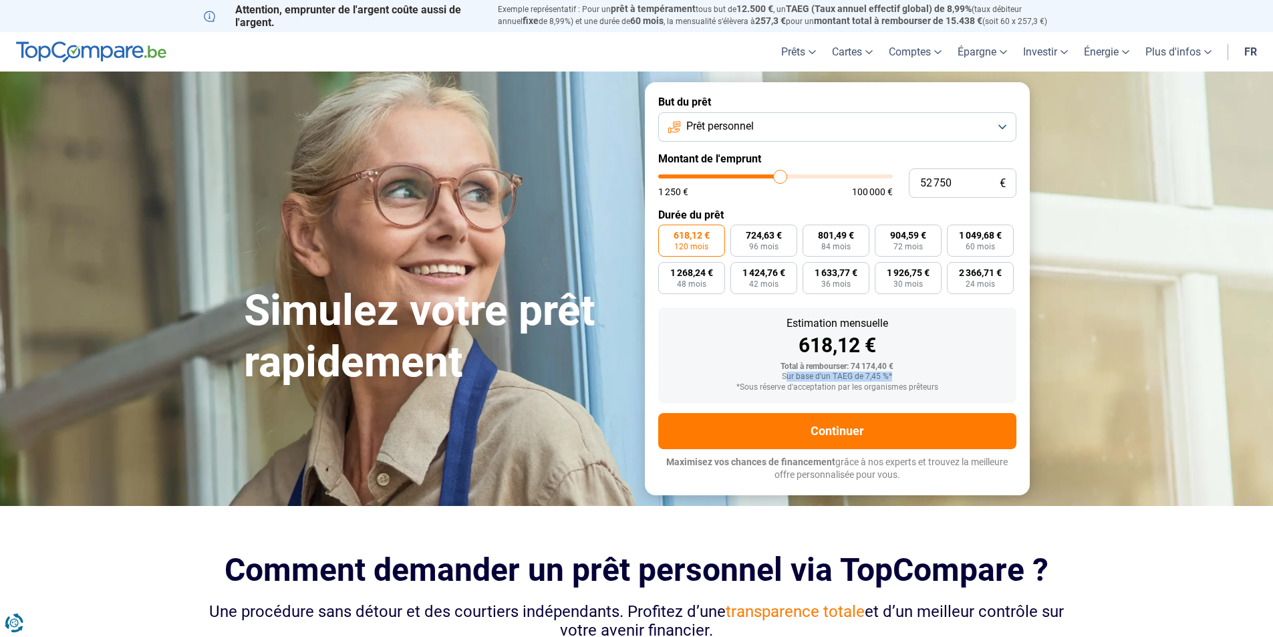
drag, startPoint x: 785, startPoint y: 374, endPoint x: 884, endPoint y: 394, distance: 100.1
click at [904, 376] on div "Sur base d'un TAEG de 7,45 %*" at bounding box center [837, 376] width 337 height 9
